Goal: Transaction & Acquisition: Book appointment/travel/reservation

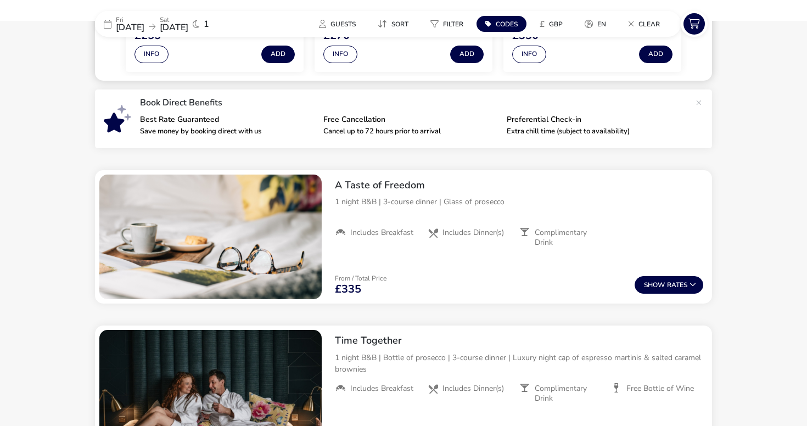
scroll to position [316, 0]
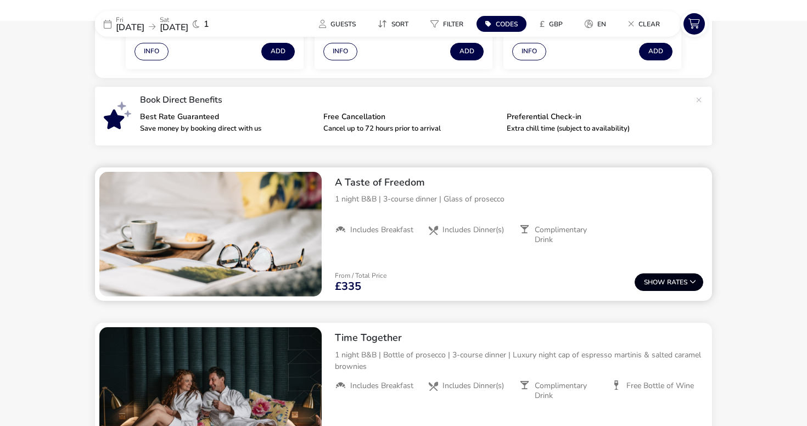
click at [662, 275] on button "Show Rates" at bounding box center [668, 282] width 69 height 18
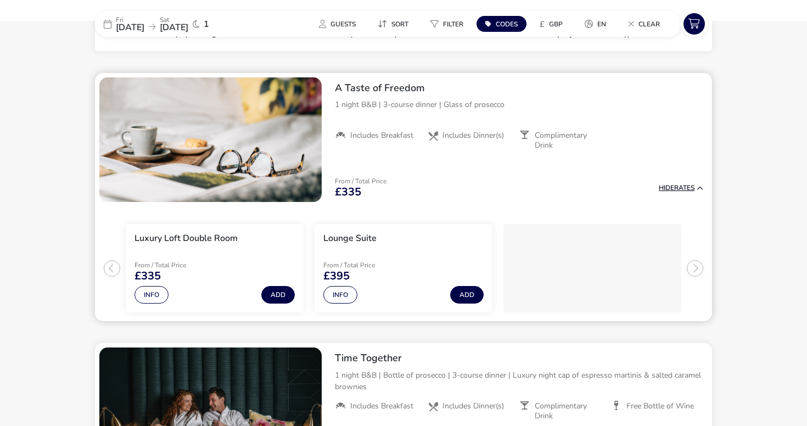
scroll to position [428, 0]
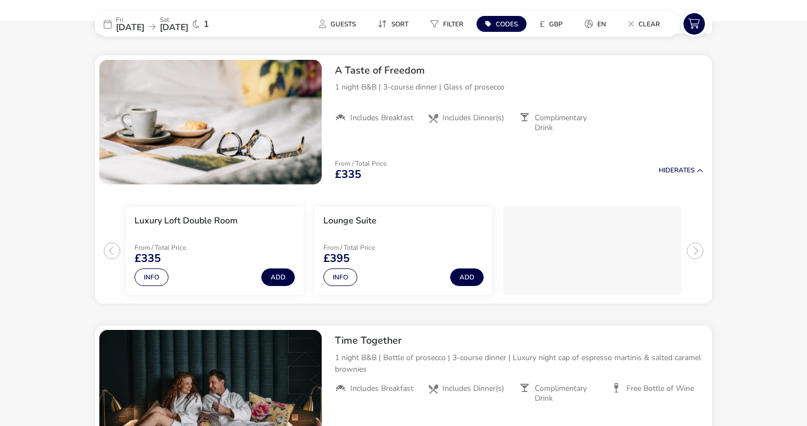
click at [122, 16] on p "Fri" at bounding box center [130, 19] width 29 height 7
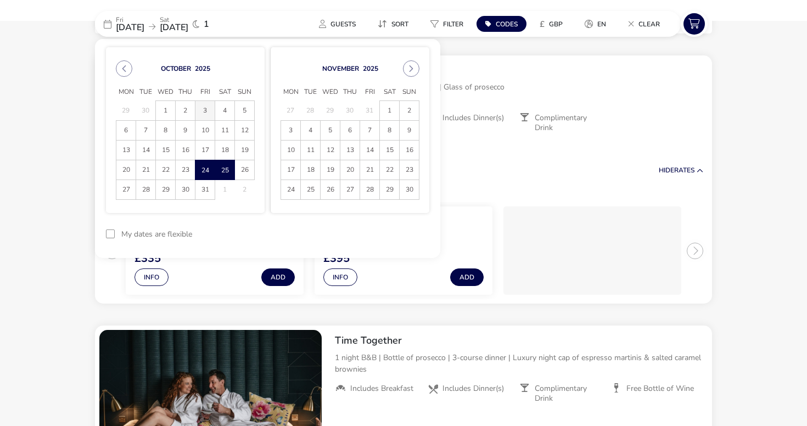
click at [208, 110] on span "3" at bounding box center [204, 110] width 19 height 19
click at [220, 110] on span "4" at bounding box center [224, 110] width 19 height 19
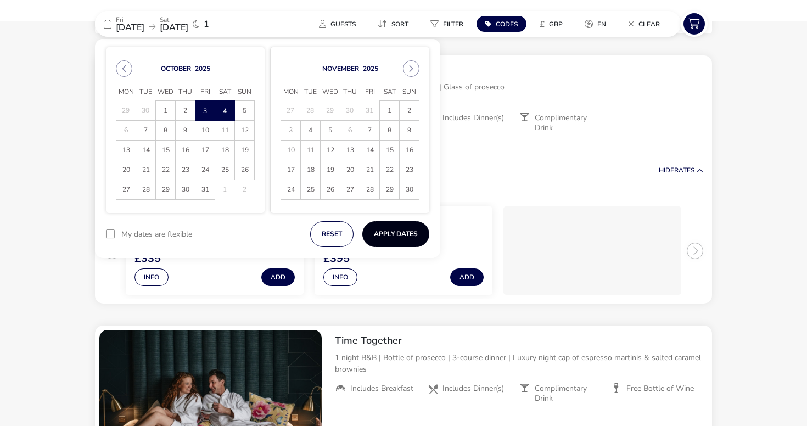
click at [387, 228] on button "Apply Dates" at bounding box center [395, 234] width 67 height 26
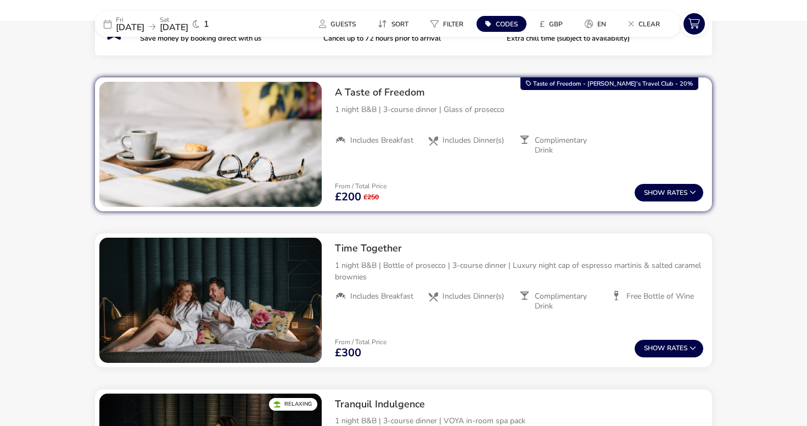
scroll to position [408, 0]
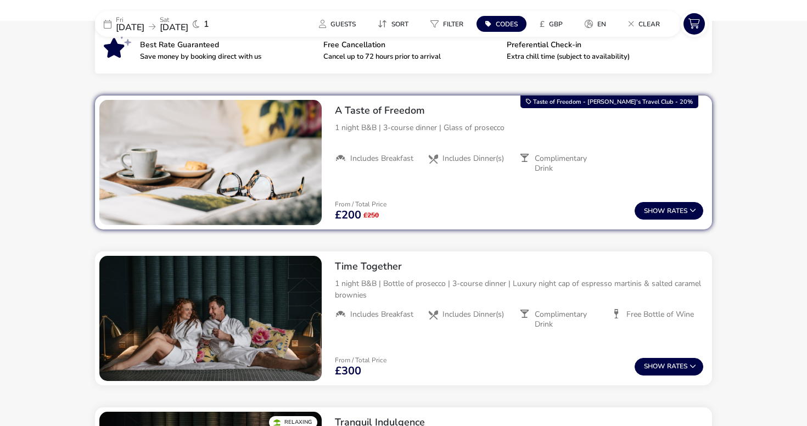
click at [170, 15] on div "[DATE] [DATE] 1" at bounding box center [177, 24] width 165 height 26
click at [144, 18] on p "Fri" at bounding box center [130, 19] width 29 height 7
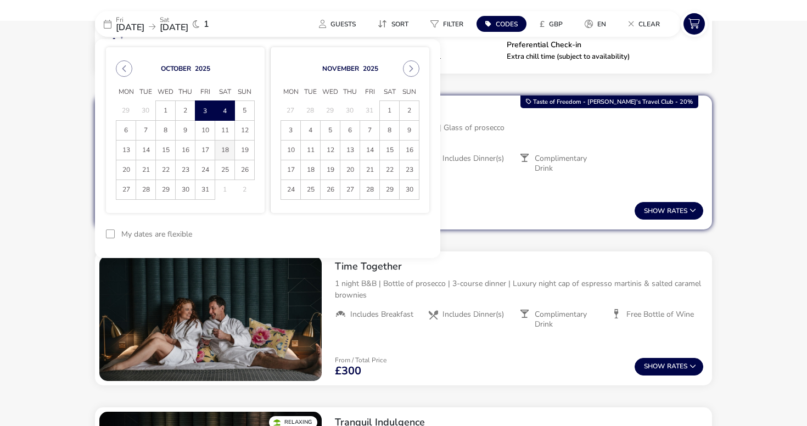
click at [228, 150] on span "18" at bounding box center [224, 150] width 19 height 19
click at [233, 150] on span "18" at bounding box center [224, 150] width 19 height 19
click at [238, 151] on span "19" at bounding box center [244, 150] width 19 height 19
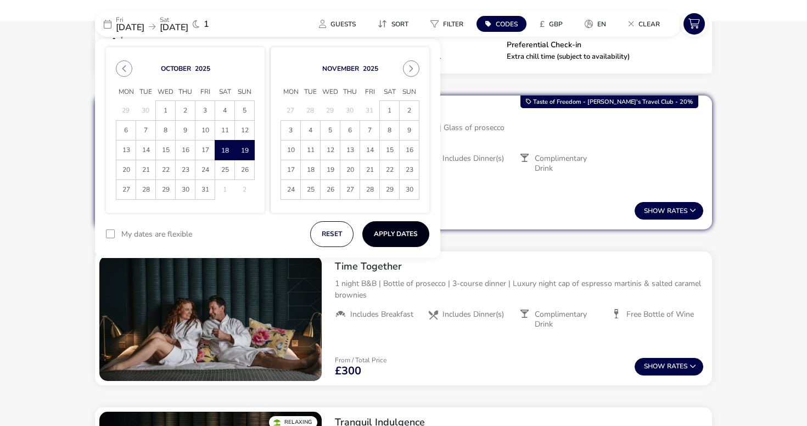
click at [385, 230] on button "Apply Dates" at bounding box center [395, 234] width 67 height 26
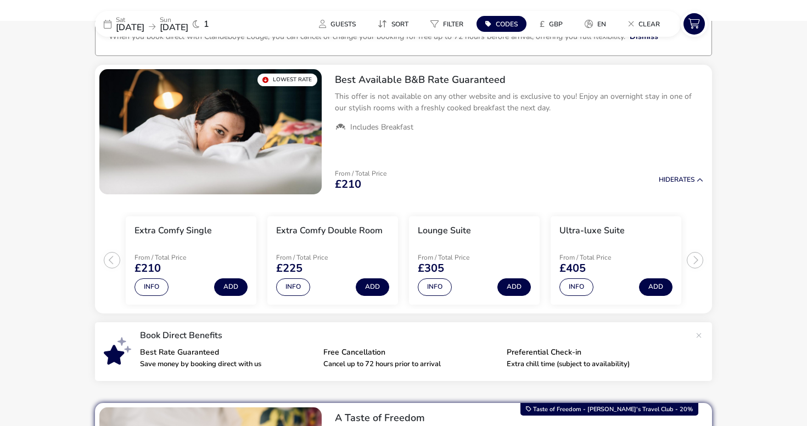
scroll to position [58, 0]
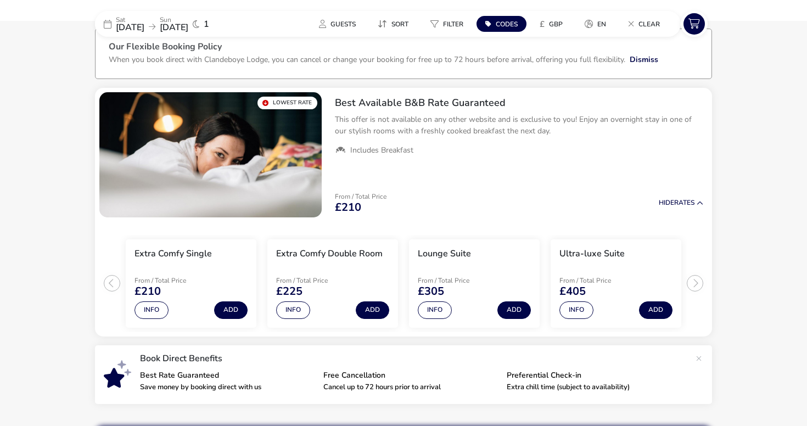
click at [144, 26] on span "[DATE]" at bounding box center [130, 27] width 29 height 12
click at [138, 18] on p "Sat" at bounding box center [130, 19] width 29 height 7
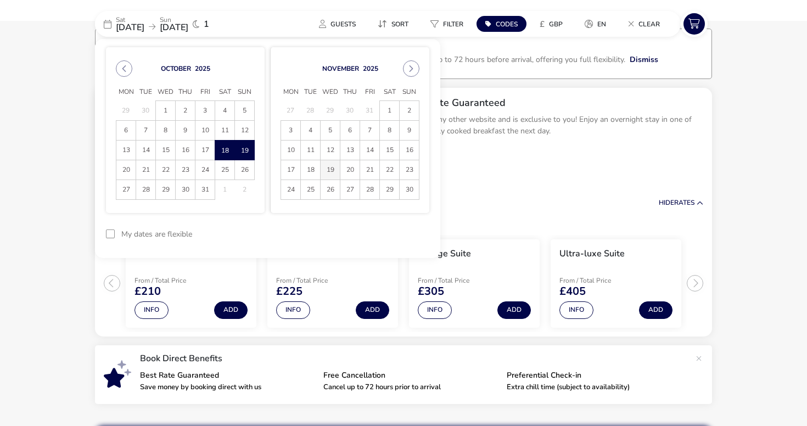
click at [322, 169] on span "19" at bounding box center [330, 169] width 19 height 19
click at [348, 174] on span "20" at bounding box center [349, 169] width 19 height 19
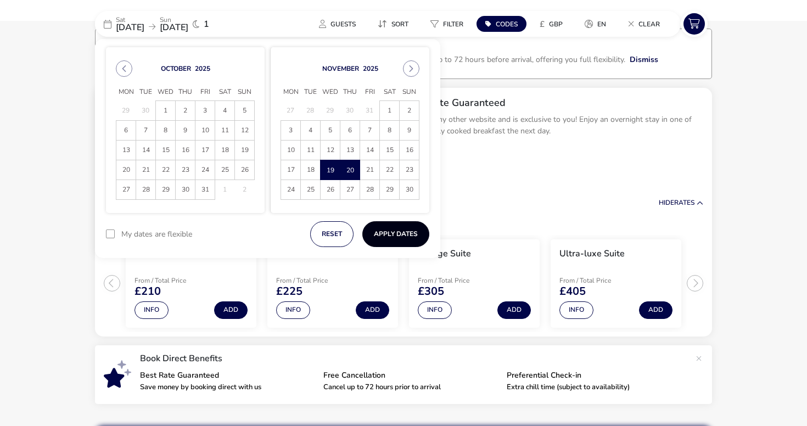
click at [395, 229] on button "Apply Dates" at bounding box center [395, 234] width 67 height 26
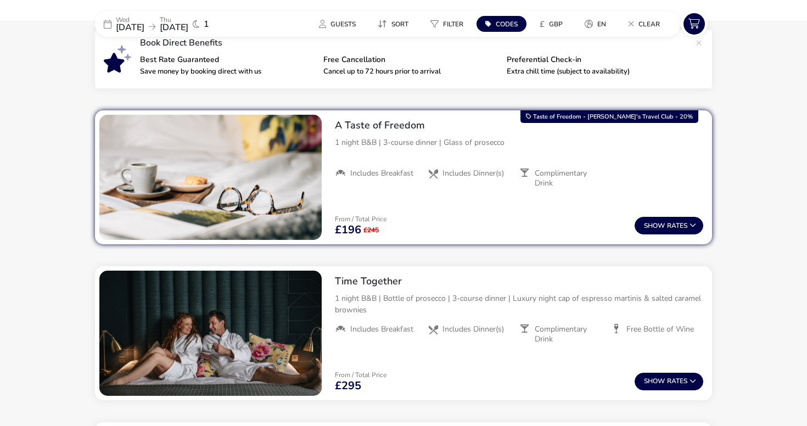
scroll to position [395, 0]
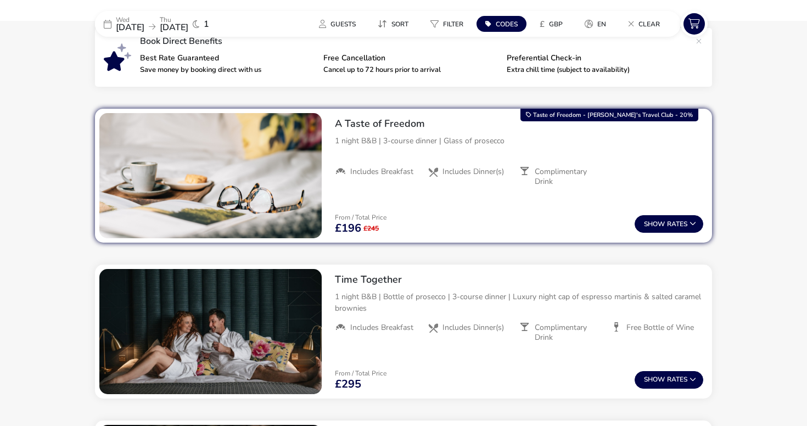
click at [188, 20] on p "Thu" at bounding box center [174, 19] width 29 height 7
click at [132, 28] on span "[DATE]" at bounding box center [130, 27] width 29 height 12
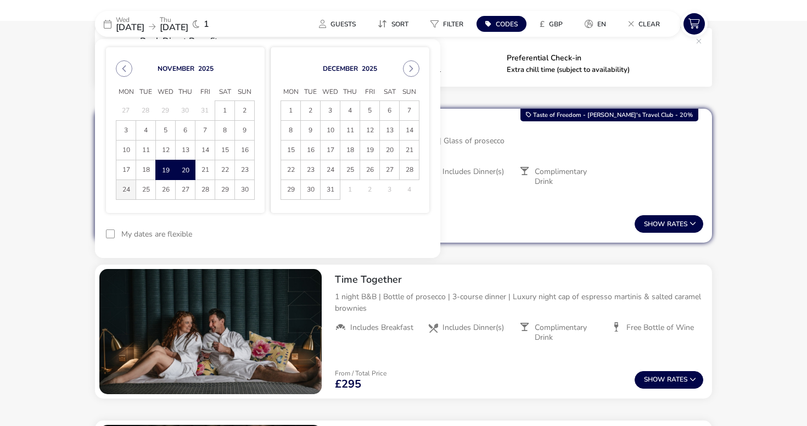
click at [130, 183] on span "24" at bounding box center [125, 189] width 19 height 19
click at [150, 184] on span "25" at bounding box center [145, 189] width 19 height 19
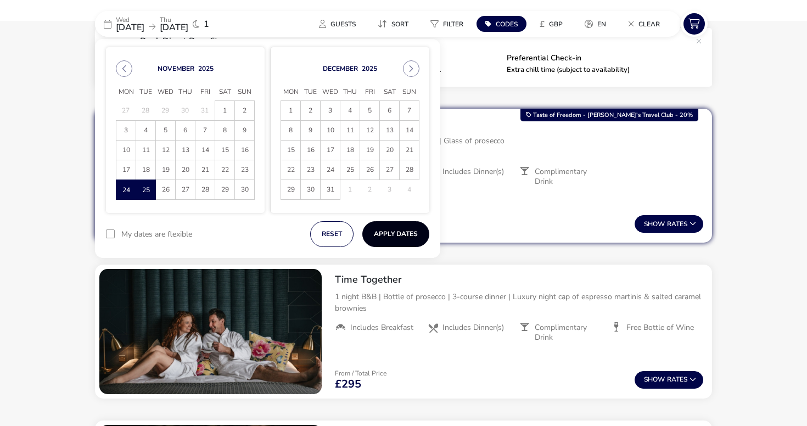
click at [385, 221] on button "Apply Dates" at bounding box center [395, 234] width 67 height 26
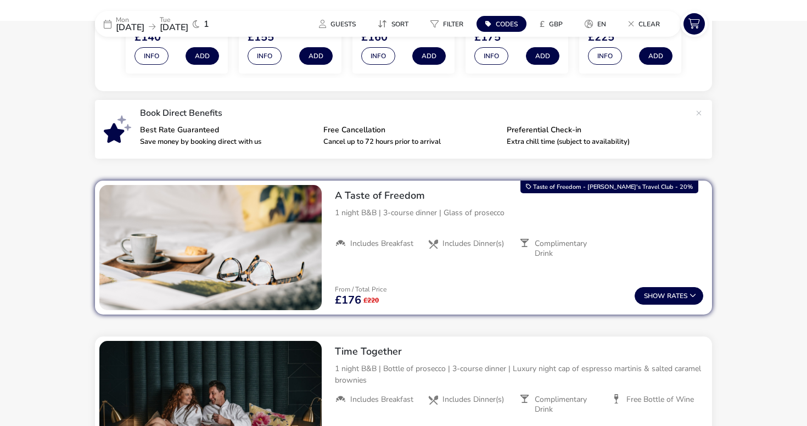
scroll to position [323, 0]
